Goal: Ask a question

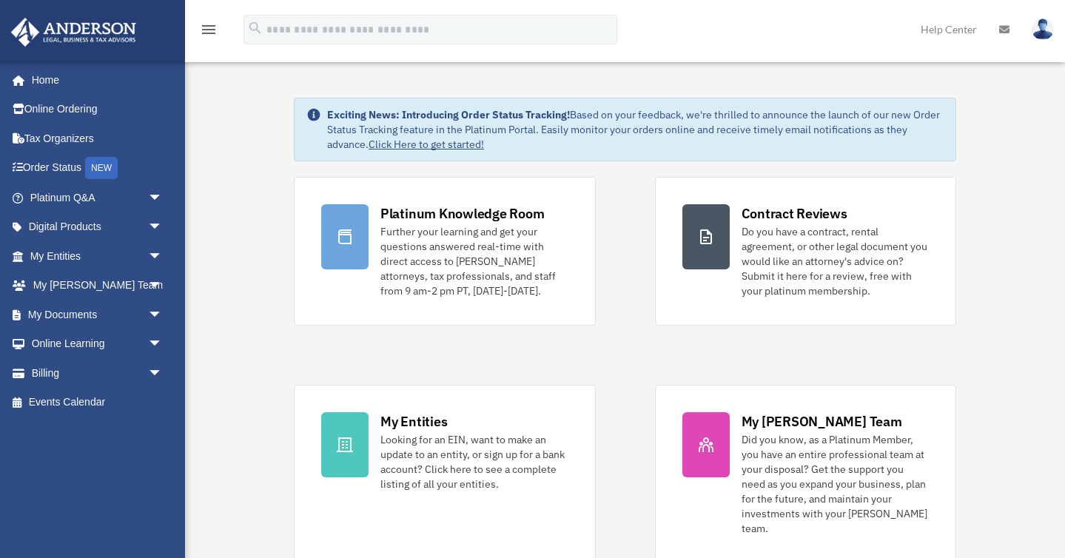
click at [925, 29] on link "Help Center" at bounding box center [949, 29] width 78 height 58
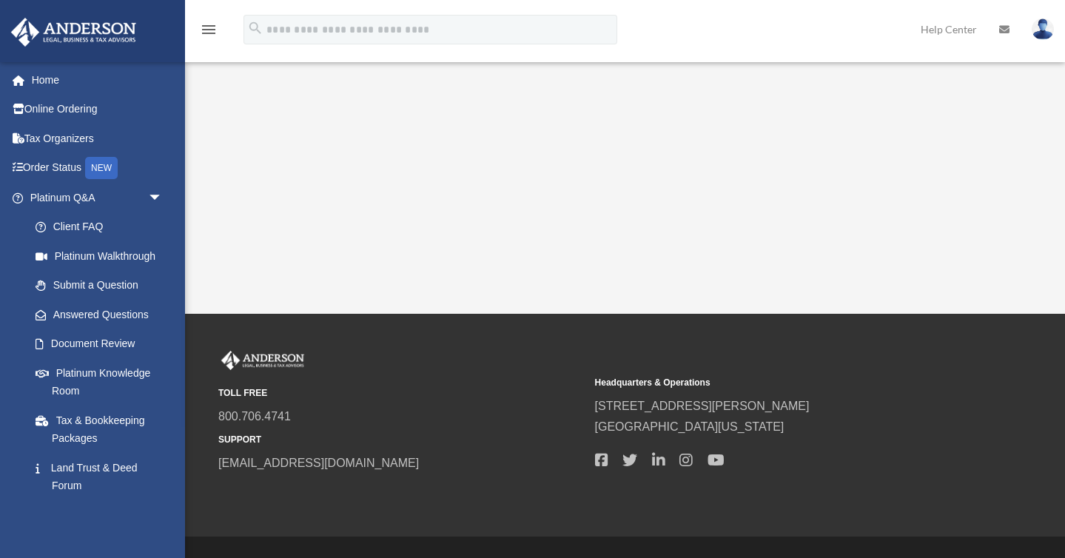
scroll to position [361, 0]
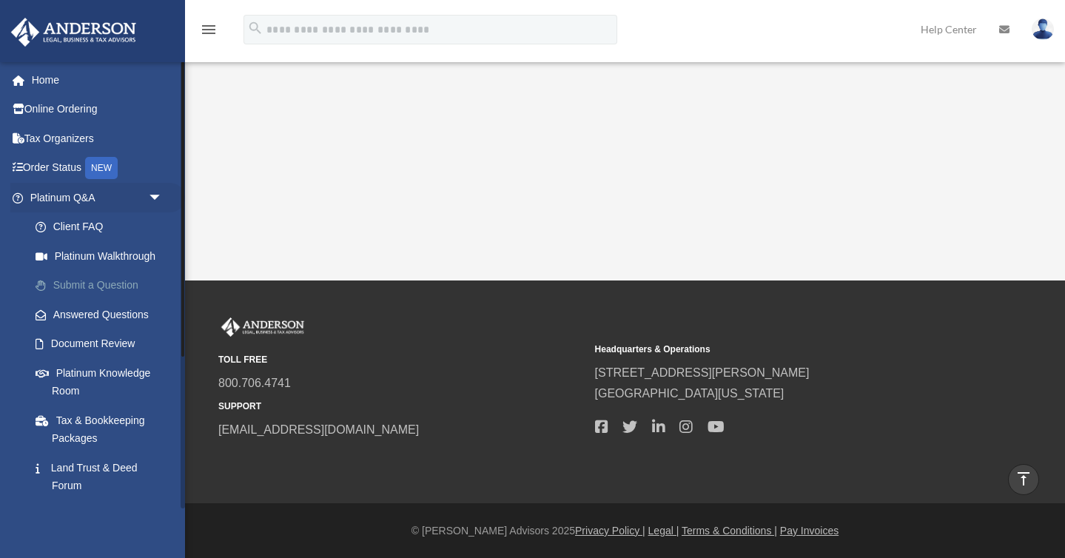
click at [89, 284] on link "Submit a Question" at bounding box center [103, 286] width 164 height 30
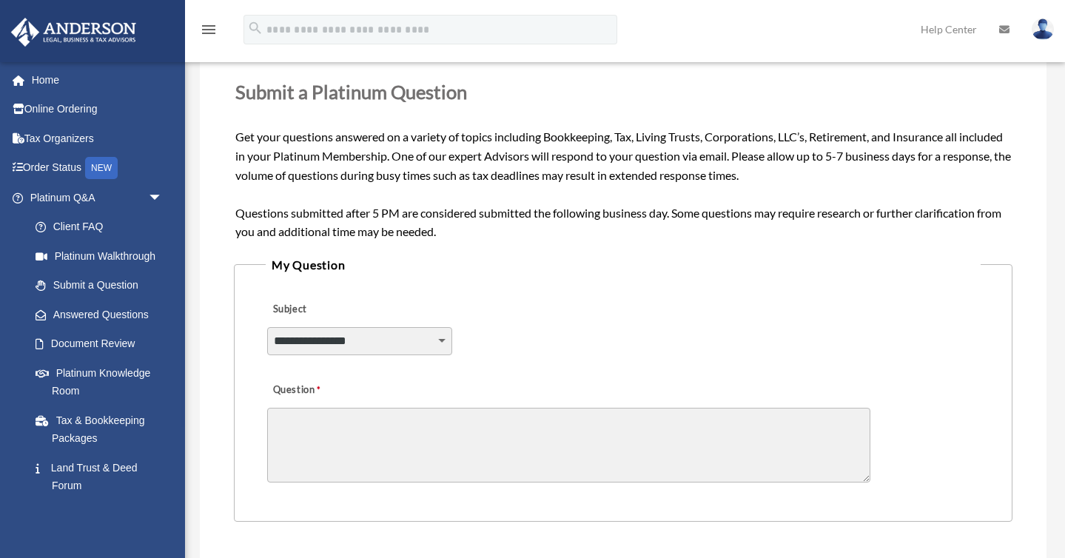
scroll to position [215, 0]
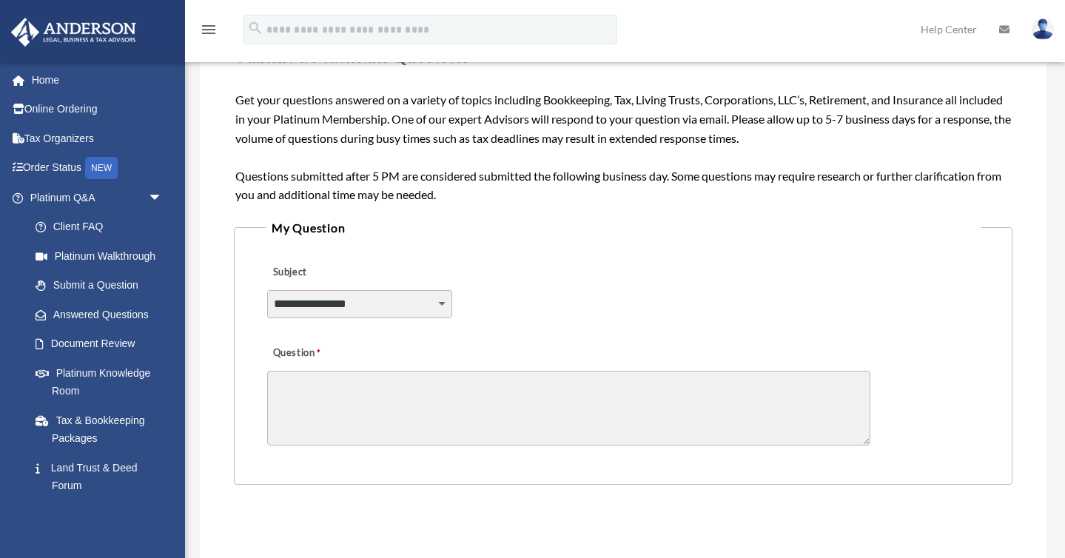
click at [335, 307] on select "**********" at bounding box center [359, 304] width 185 height 28
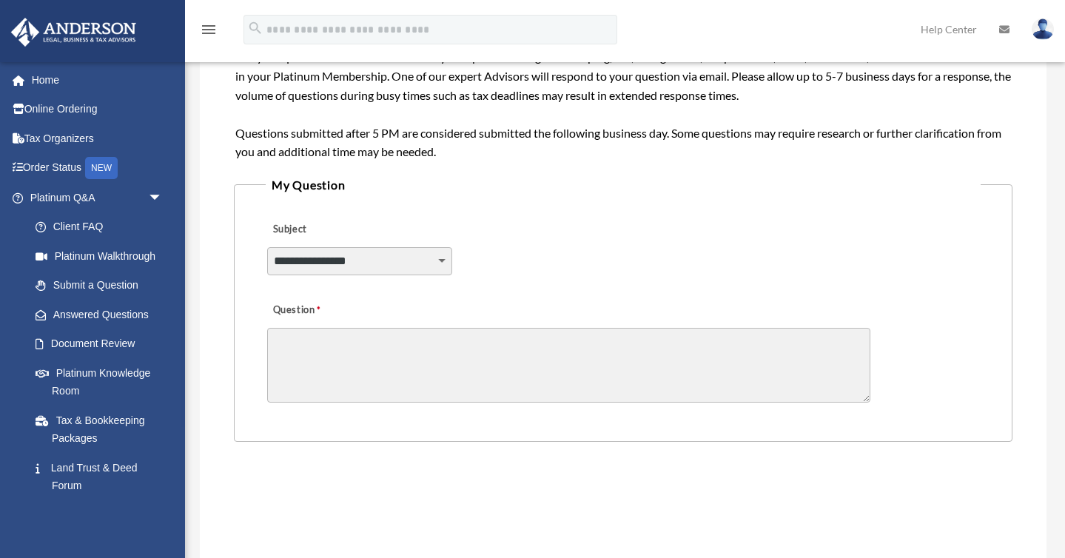
scroll to position [272, 0]
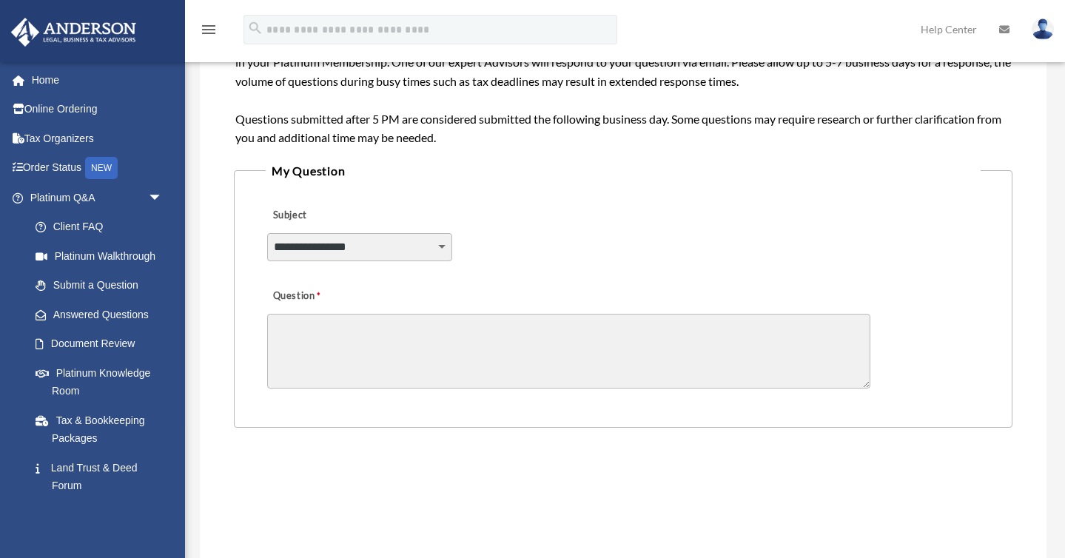
click at [369, 244] on select "**********" at bounding box center [359, 247] width 185 height 28
click at [84, 366] on link "Platinum Knowledge Room" at bounding box center [103, 381] width 164 height 47
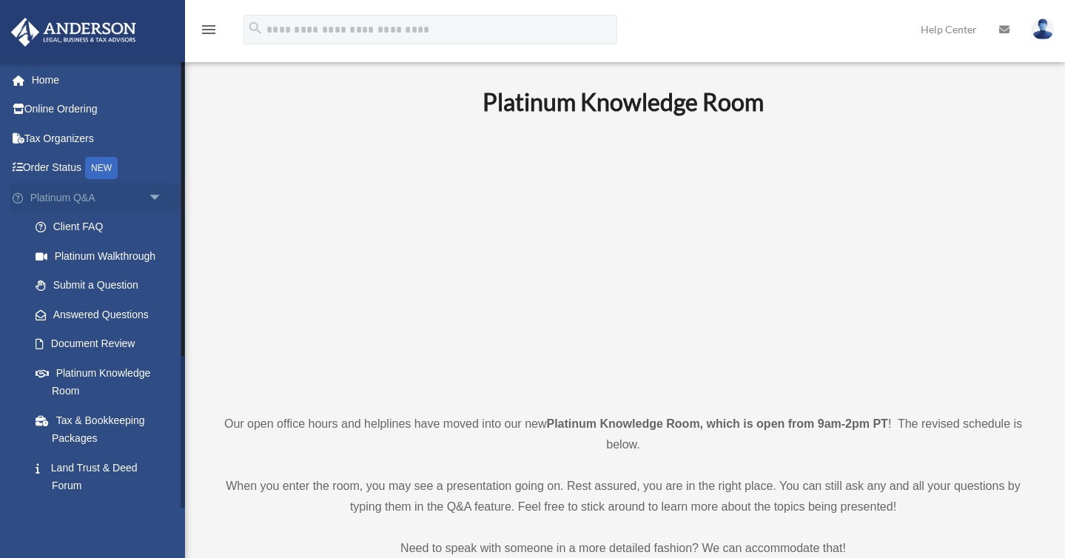
click at [158, 201] on span "arrow_drop_down" at bounding box center [163, 198] width 30 height 30
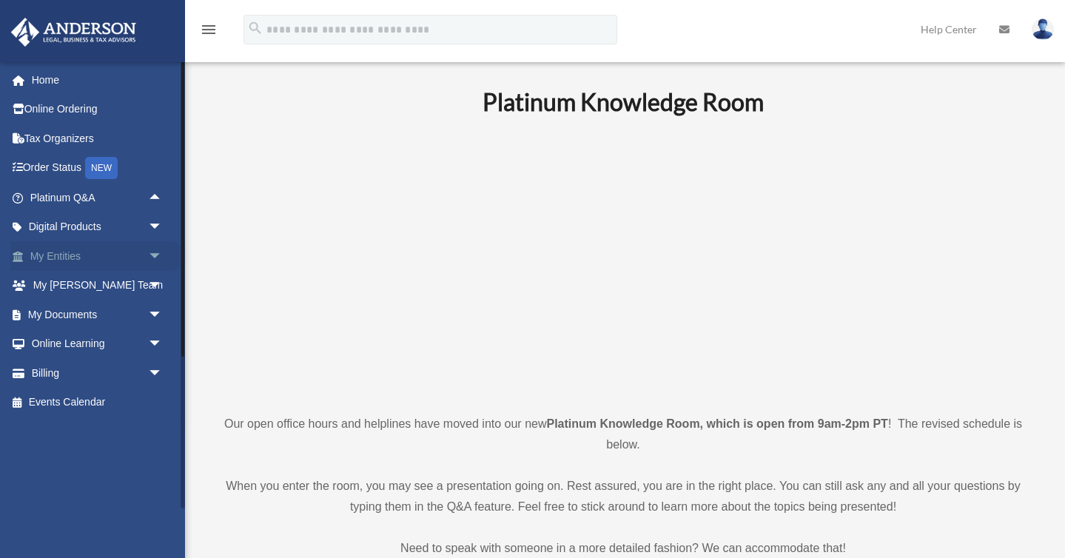
click at [76, 253] on link "My Entities arrow_drop_down" at bounding box center [97, 256] width 175 height 30
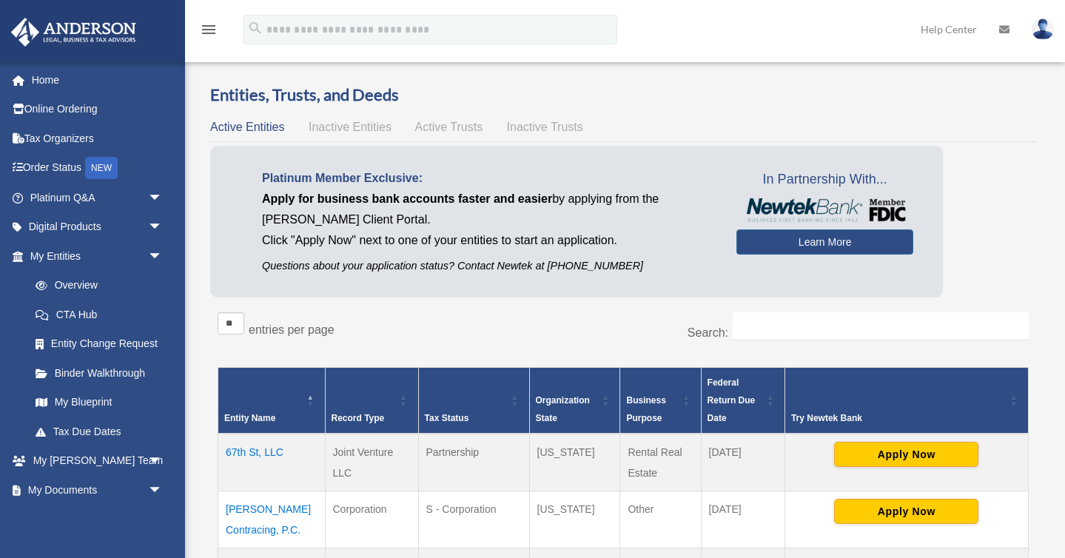
scroll to position [3, 0]
